Goal: Find contact information: Find contact information

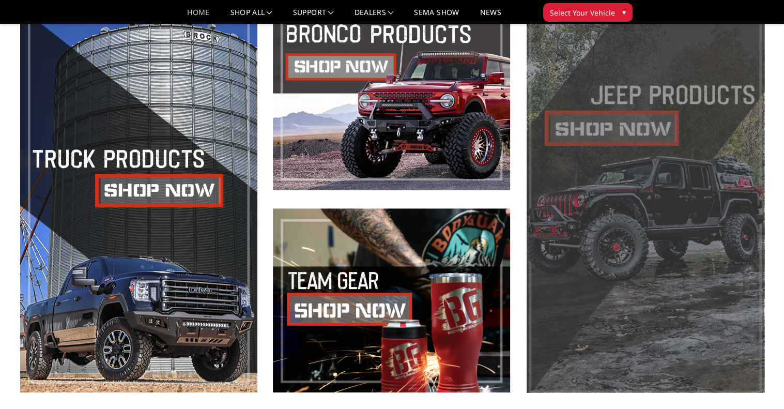
scroll to position [367, 0]
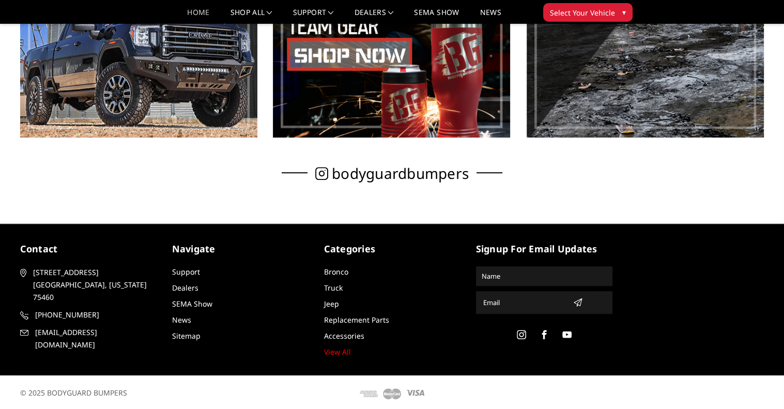
scroll to position [677, 0]
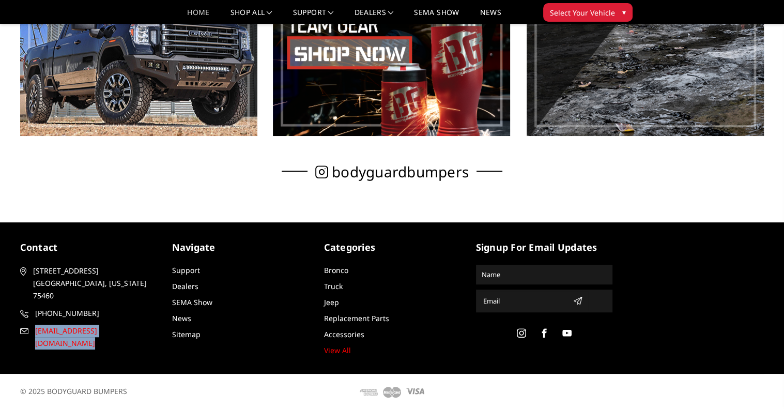
drag, startPoint x: 157, startPoint y: 321, endPoint x: 36, endPoint y: 318, distance: 121.0
click at [36, 318] on div "contact [STREET_ADDRESS][US_STATE] [PHONE_NUMBER] [EMAIL_ADDRESS][DOMAIN_NAME]" at bounding box center [88, 297] width 152 height 114
copy span "[EMAIL_ADDRESS][DOMAIN_NAME]"
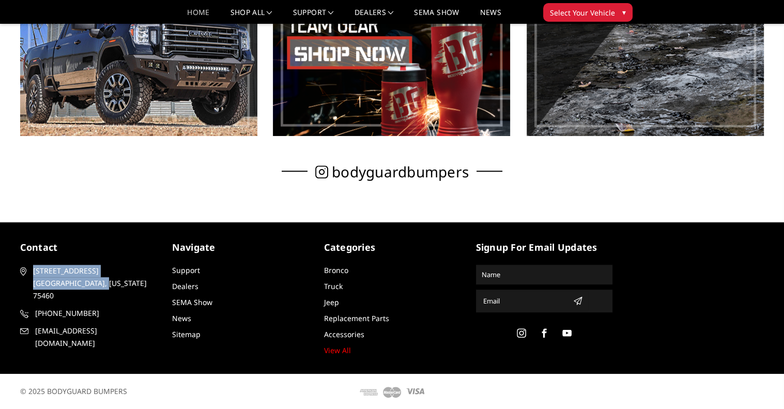
drag, startPoint x: 118, startPoint y: 279, endPoint x: 35, endPoint y: 269, distance: 83.8
click at [33, 268] on span "[STREET_ADDRESS][US_STATE]" at bounding box center [93, 283] width 120 height 37
copy span "[STREET_ADDRESS][US_STATE]"
click at [134, 307] on span "[PHONE_NUMBER]" at bounding box center [95, 313] width 120 height 12
click at [287, 309] on ul "Support Dealers SEMA Show News Sitemap" at bounding box center [240, 302] width 136 height 75
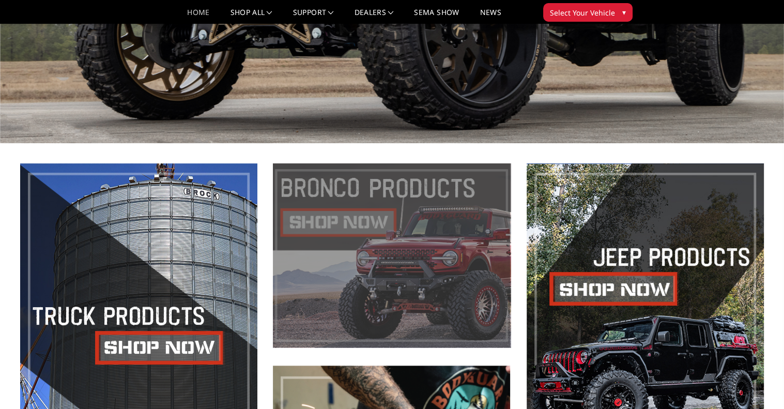
scroll to position [0, 0]
